Goal: Use online tool/utility: Utilize a website feature to perform a specific function

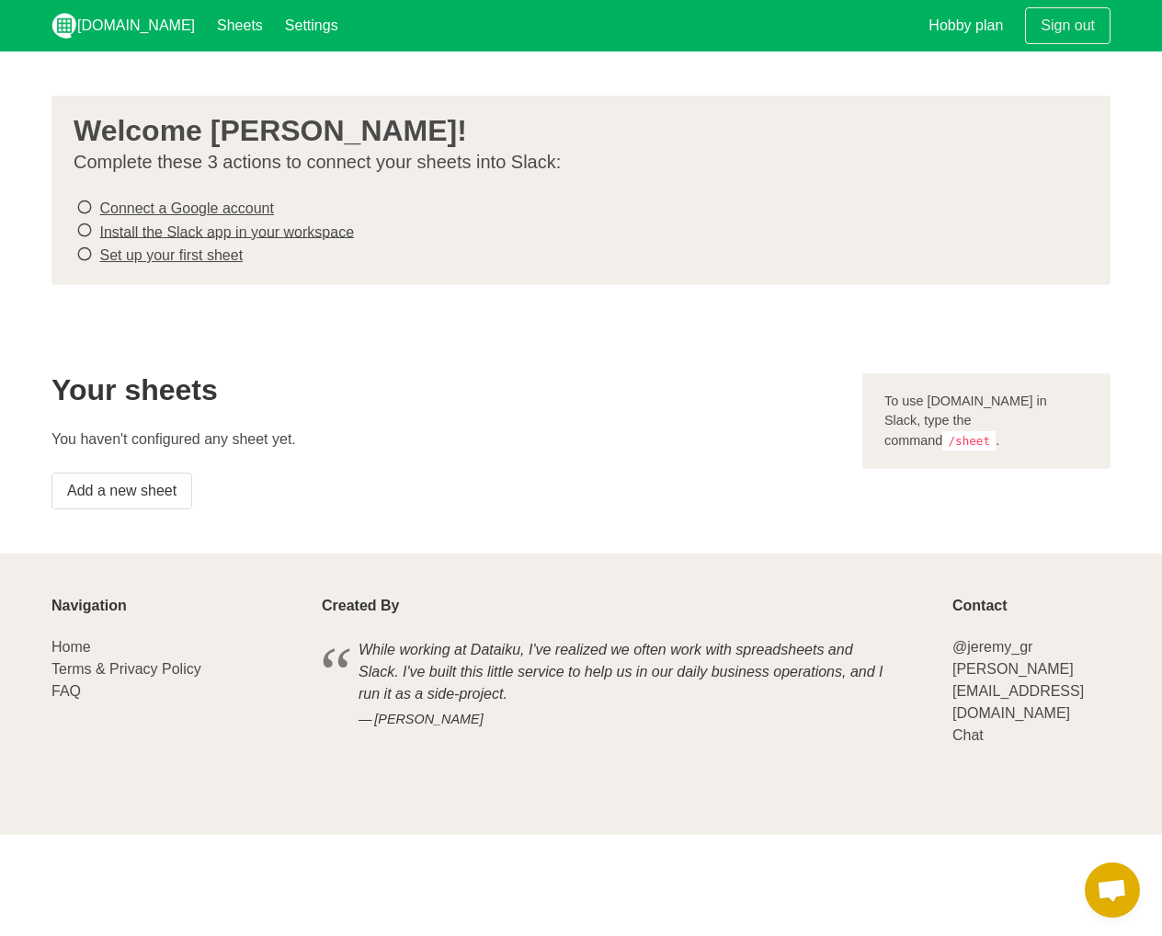
click at [476, 381] on h2 "Your sheets" at bounding box center [445, 389] width 789 height 33
click at [125, 510] on div "Your sheets You haven't configured any sheet yet. Add a new sheet" at bounding box center [445, 441] width 811 height 158
click at [138, 493] on link "Add a new sheet" at bounding box center [121, 491] width 141 height 37
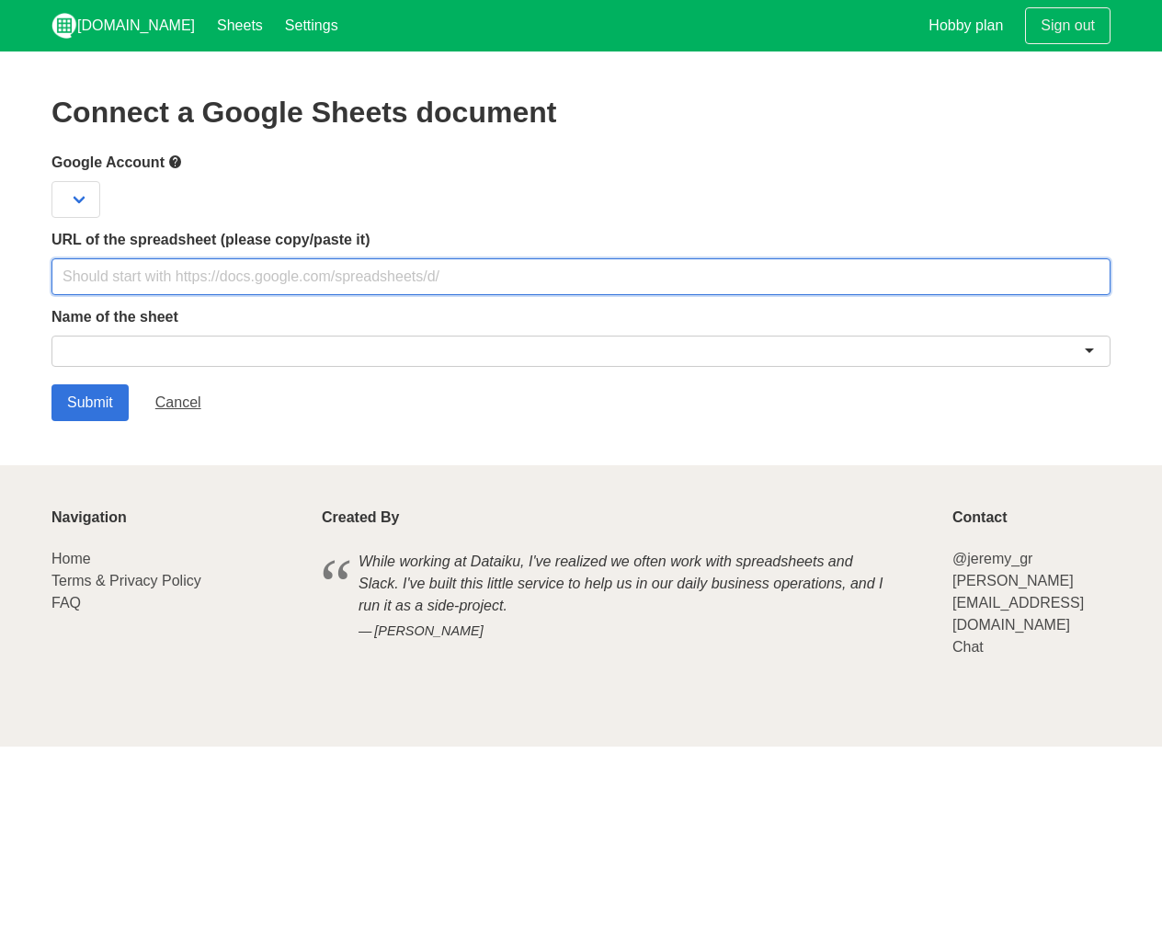
click at [209, 268] on input "text" at bounding box center [580, 276] width 1059 height 37
paste input "[URL][DOMAIN_NAME]"
type input "[URL][DOMAIN_NAME]"
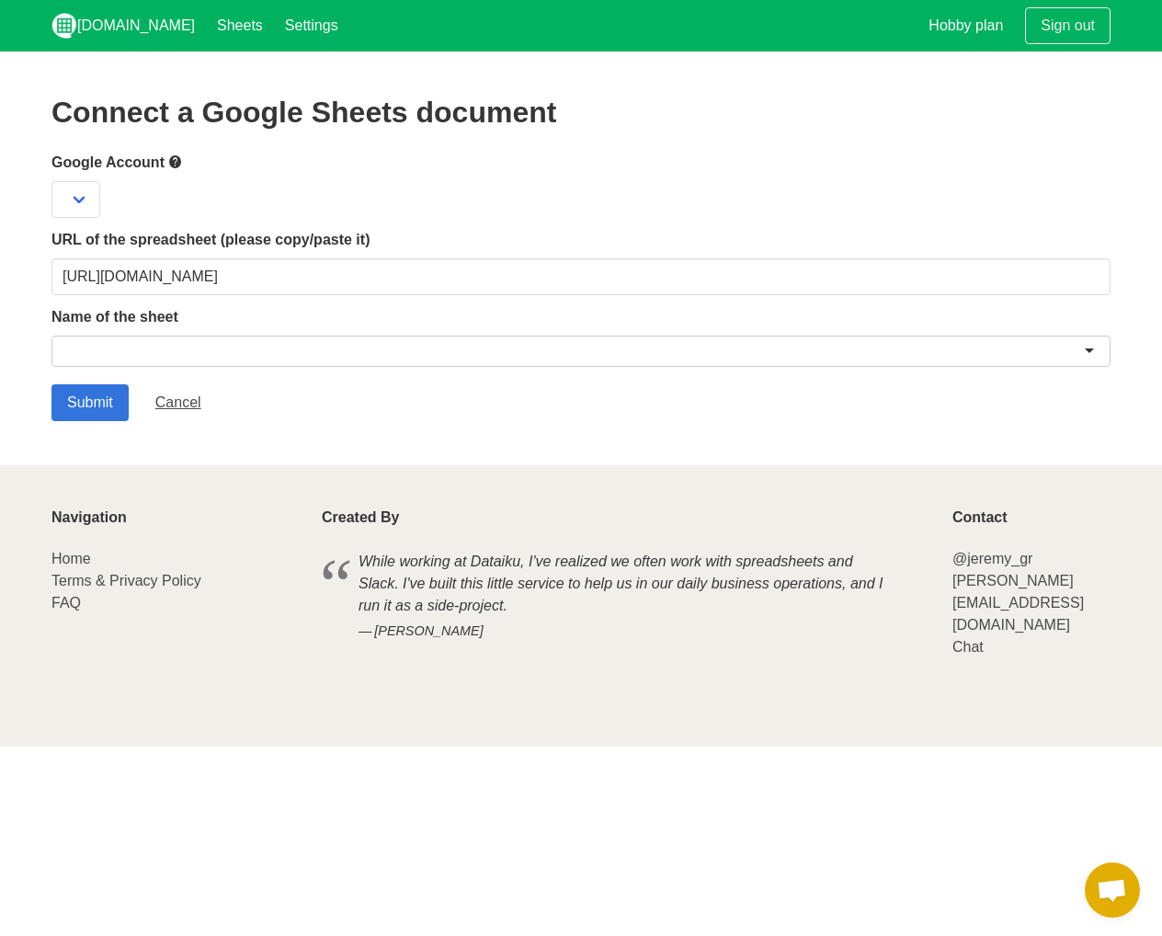
click at [102, 360] on div at bounding box center [580, 351] width 1059 height 31
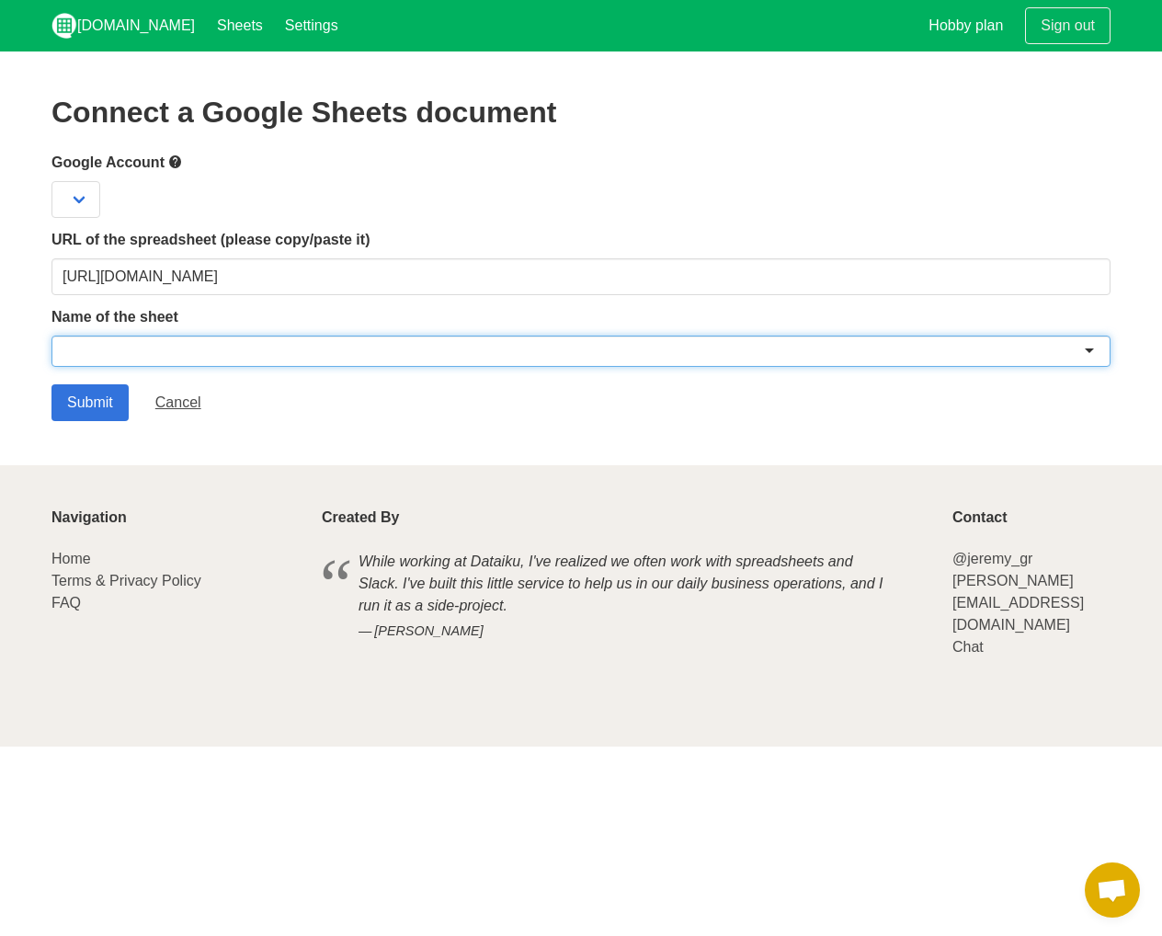
type input "w"
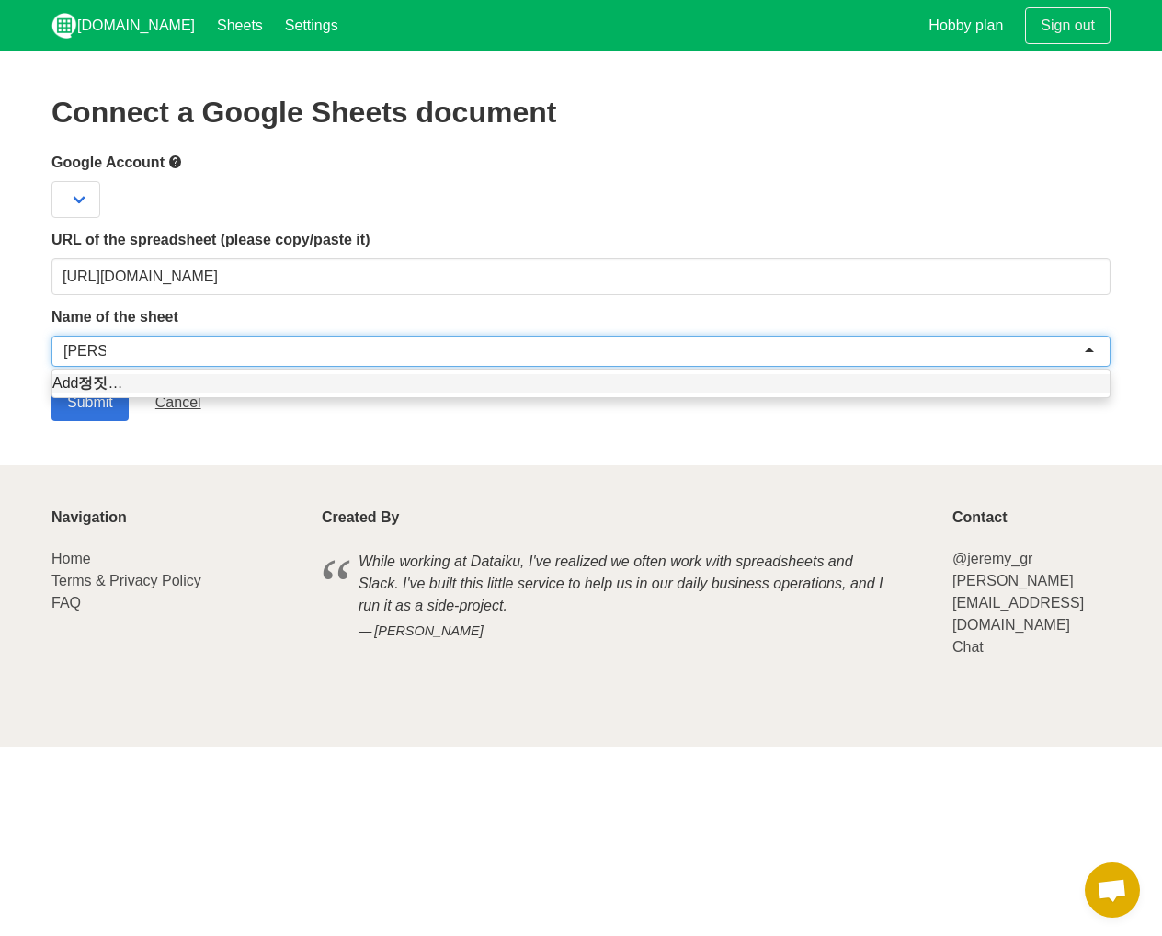
scroll to position [0, 8]
type input "정지신청서"
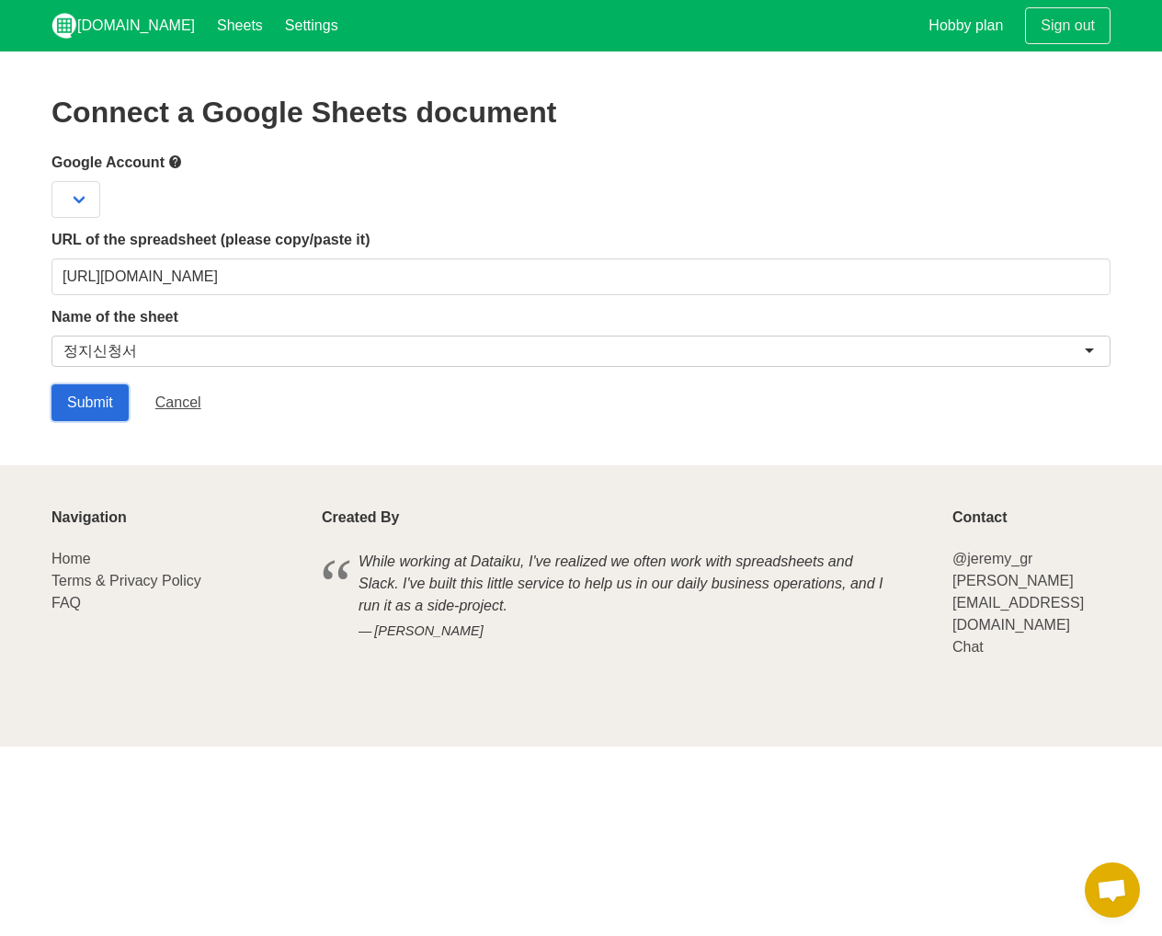
click at [91, 401] on input "Submit" at bounding box center [89, 402] width 77 height 37
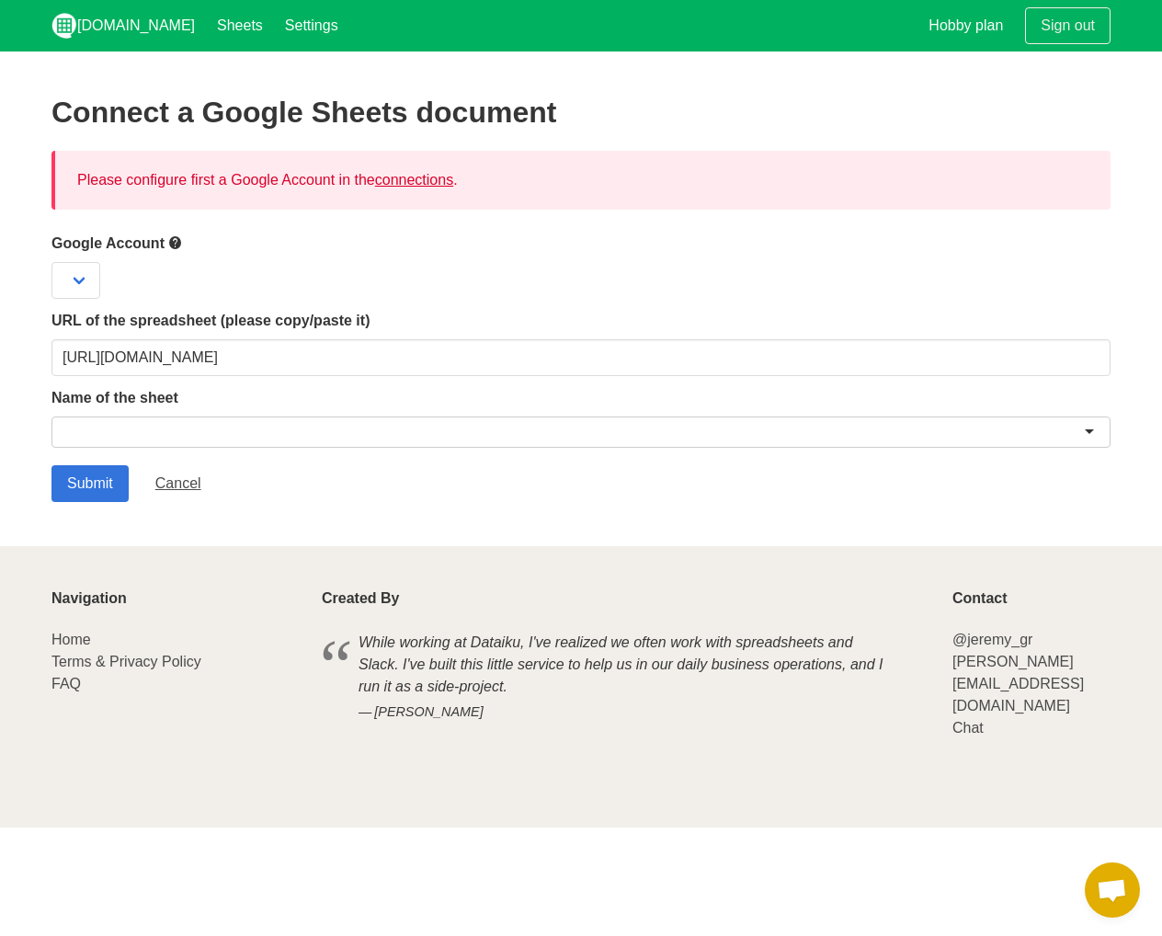
click at [427, 177] on link "connections" at bounding box center [414, 180] width 78 height 16
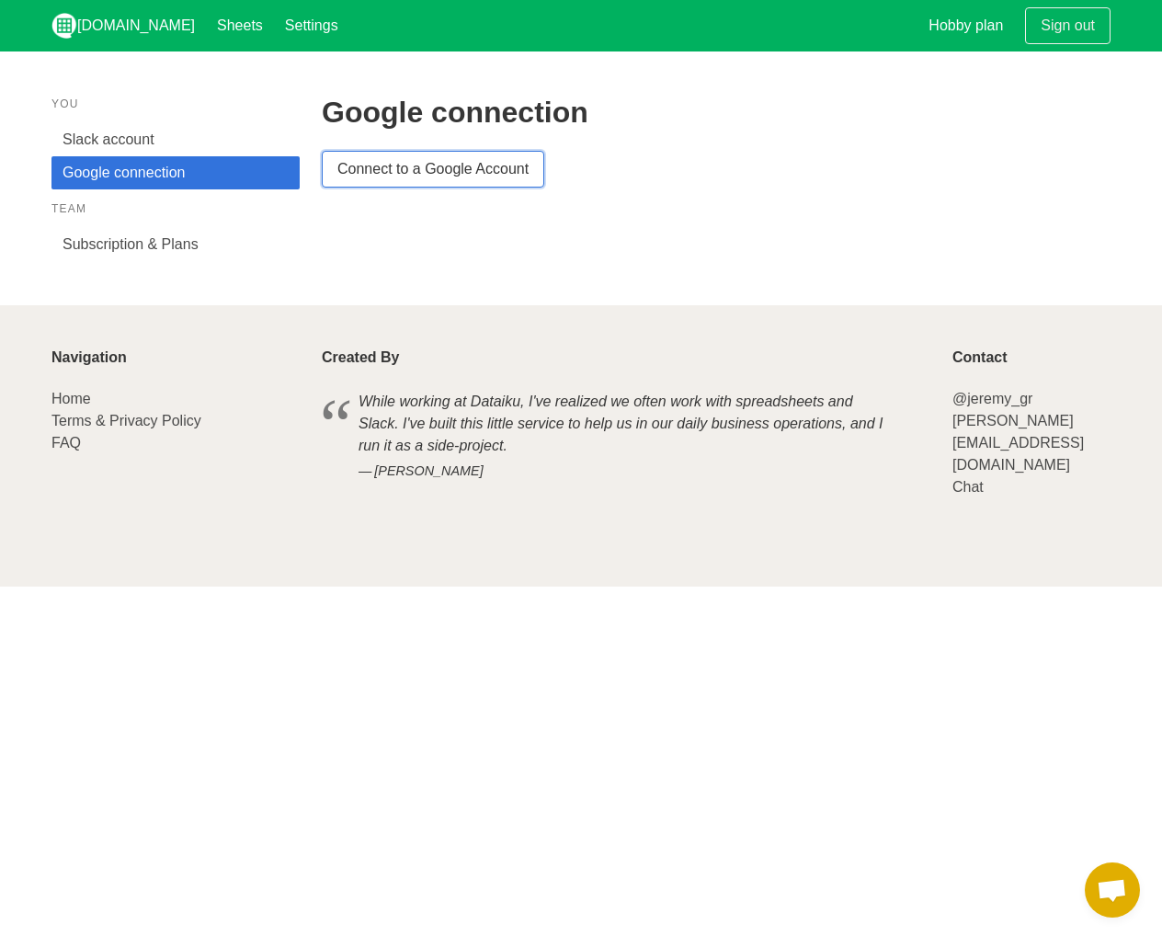
click at [472, 178] on link "Connect to a Google Account" at bounding box center [433, 169] width 223 height 37
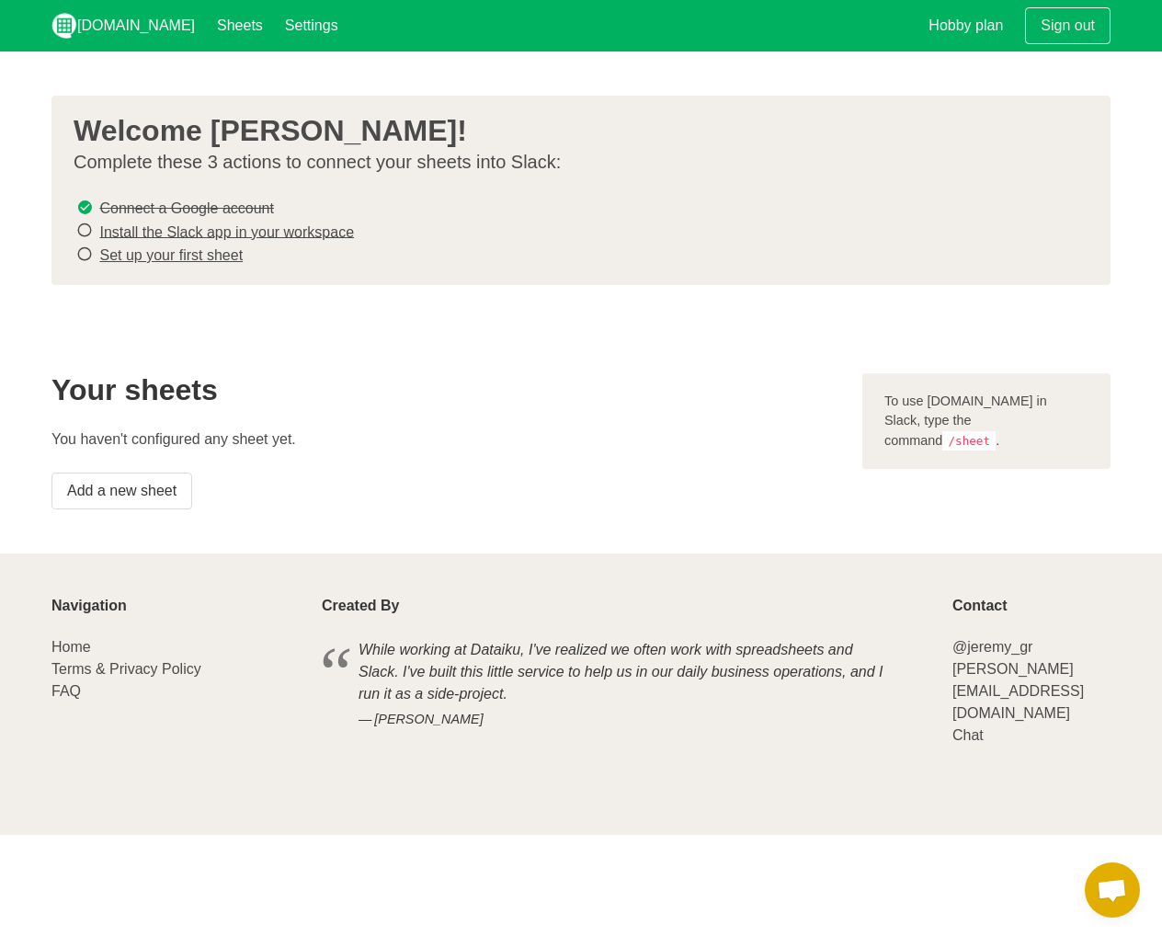
click at [324, 233] on link "Install the Slack app in your workspace" at bounding box center [226, 231] width 255 height 16
